Goal: Task Accomplishment & Management: Use online tool/utility

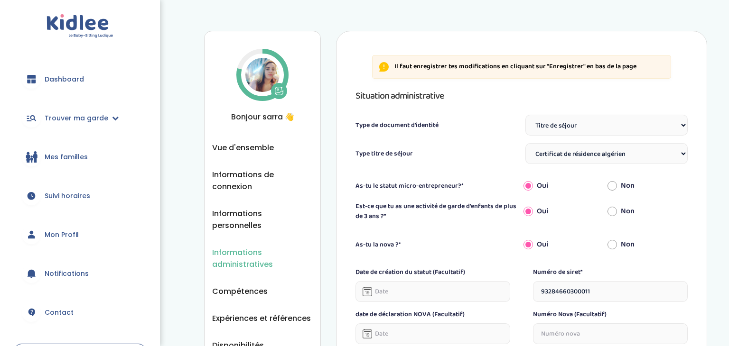
select select "Titre de séjour"
select select "Certificat de résidence algérien"
click at [73, 114] on span "Trouver ma garde" at bounding box center [77, 118] width 64 height 10
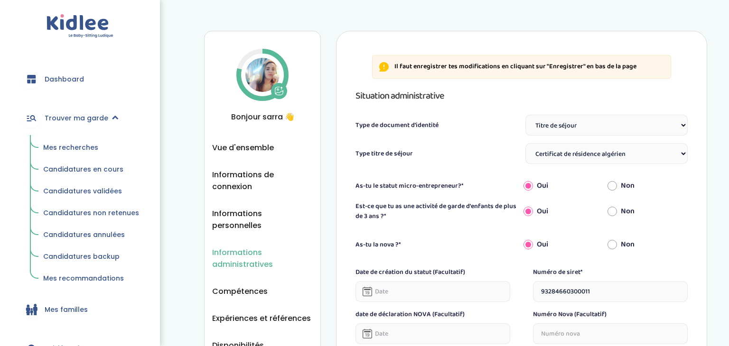
click at [56, 146] on span "Mes recherches" at bounding box center [70, 147] width 55 height 9
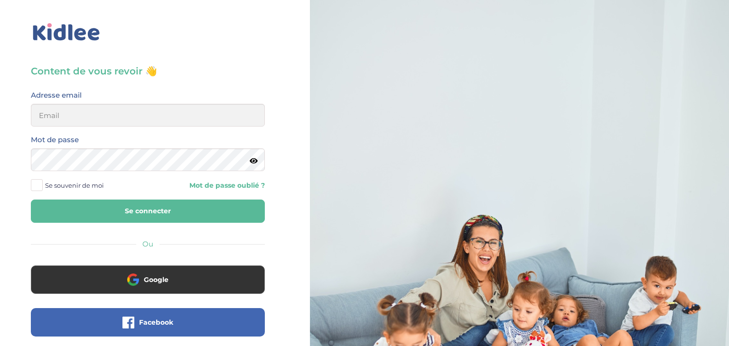
type input "[EMAIL_ADDRESS][DOMAIN_NAME]"
click at [250, 161] on icon at bounding box center [254, 161] width 8 height 7
click at [145, 212] on button "Se connecter" at bounding box center [148, 211] width 234 height 23
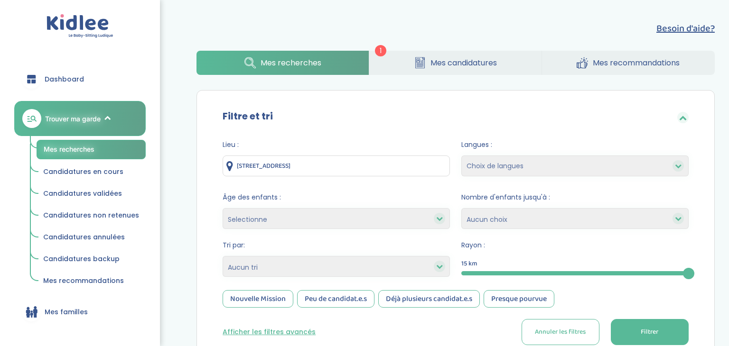
scroll to position [45, 0]
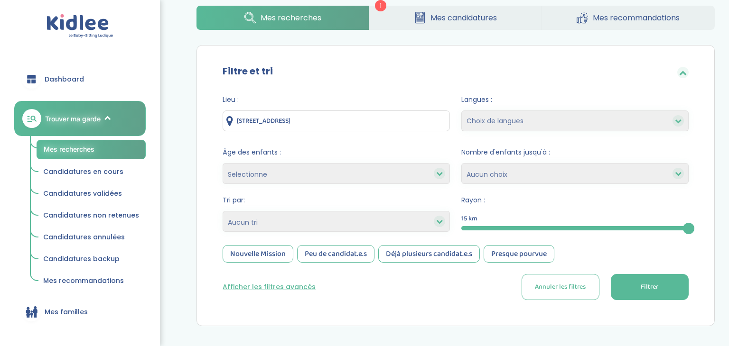
click at [313, 175] on select "Selectionne moins de 3 ans entre 3 et 6 ans plus de 6 ans" at bounding box center [336, 173] width 227 height 21
click at [312, 175] on select "Selectionne moins de 3 ans entre 3 et 6 ans plus de 6 ans" at bounding box center [336, 173] width 227 height 21
click at [282, 217] on select "Heures par semaine (croissant) Heures par semaine (décroissant) Date de démarra…" at bounding box center [336, 221] width 227 height 21
select select "salary_desc"
click at [223, 211] on select "Heures par semaine (croissant) Heures par semaine (décroissant) Date de démarra…" at bounding box center [336, 221] width 227 height 21
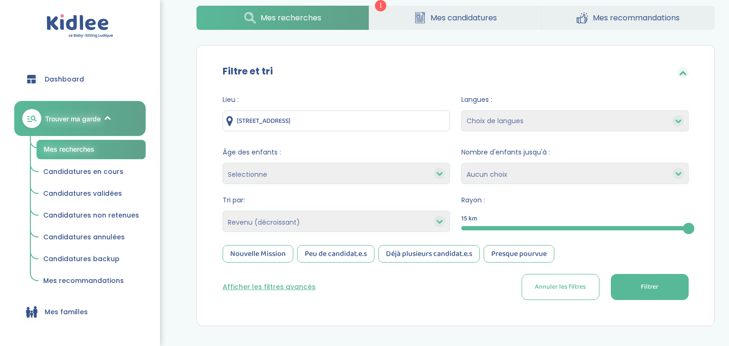
click at [260, 255] on div "Nouvelle Mission" at bounding box center [258, 254] width 71 height 18
click at [660, 289] on button "Filtrer" at bounding box center [650, 287] width 78 height 26
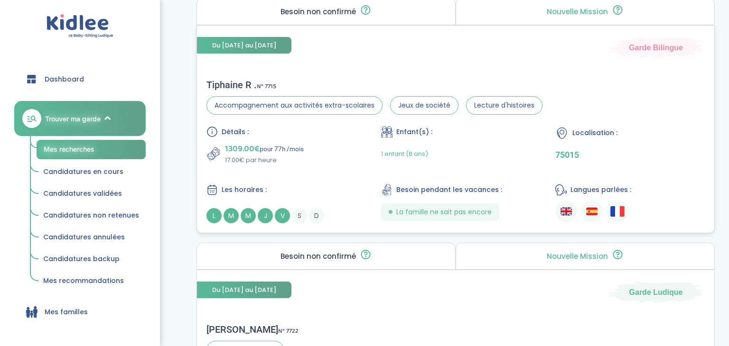
scroll to position [0, 0]
